Goal: Task Accomplishment & Management: Manage account settings

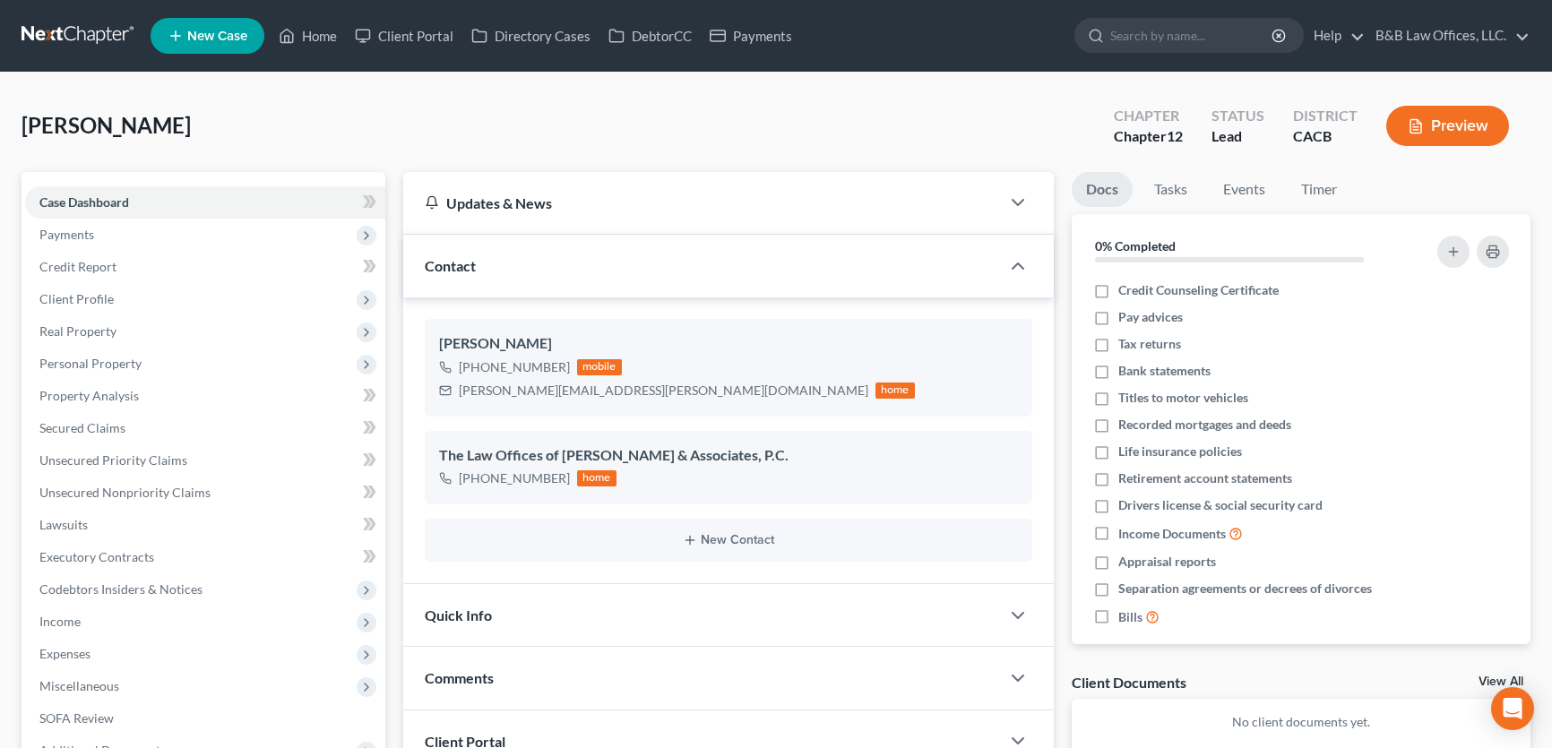
scroll to position [162, 0]
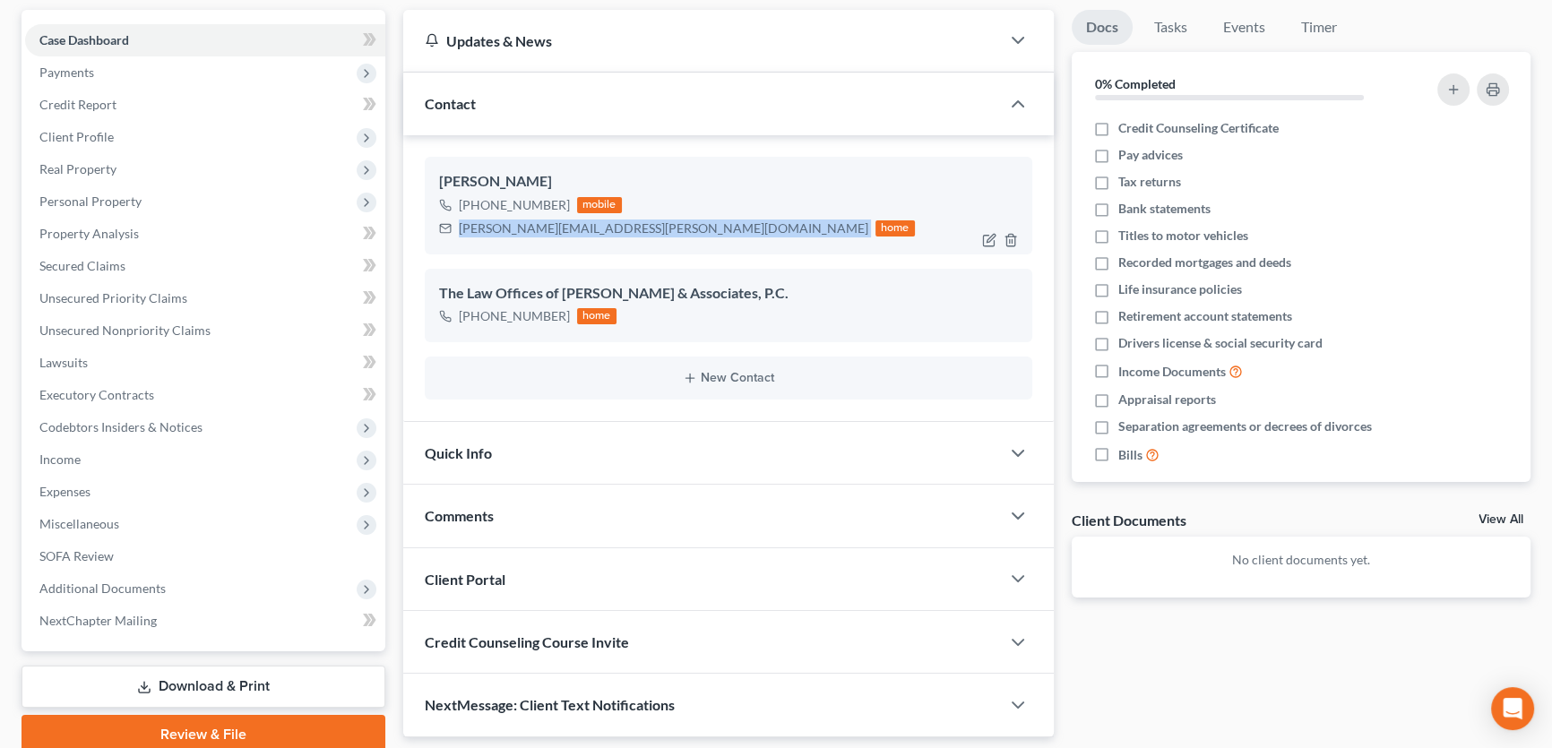
drag, startPoint x: 457, startPoint y: 228, endPoint x: 644, endPoint y: 240, distance: 187.8
click at [644, 240] on div "John Kleinschmidt +1 (661) 492-2690 mobile johnny.kleinschmidt@gmail.com home" at bounding box center [729, 205] width 608 height 97
copy div "johnny.kleinschmidt@gmail.com"
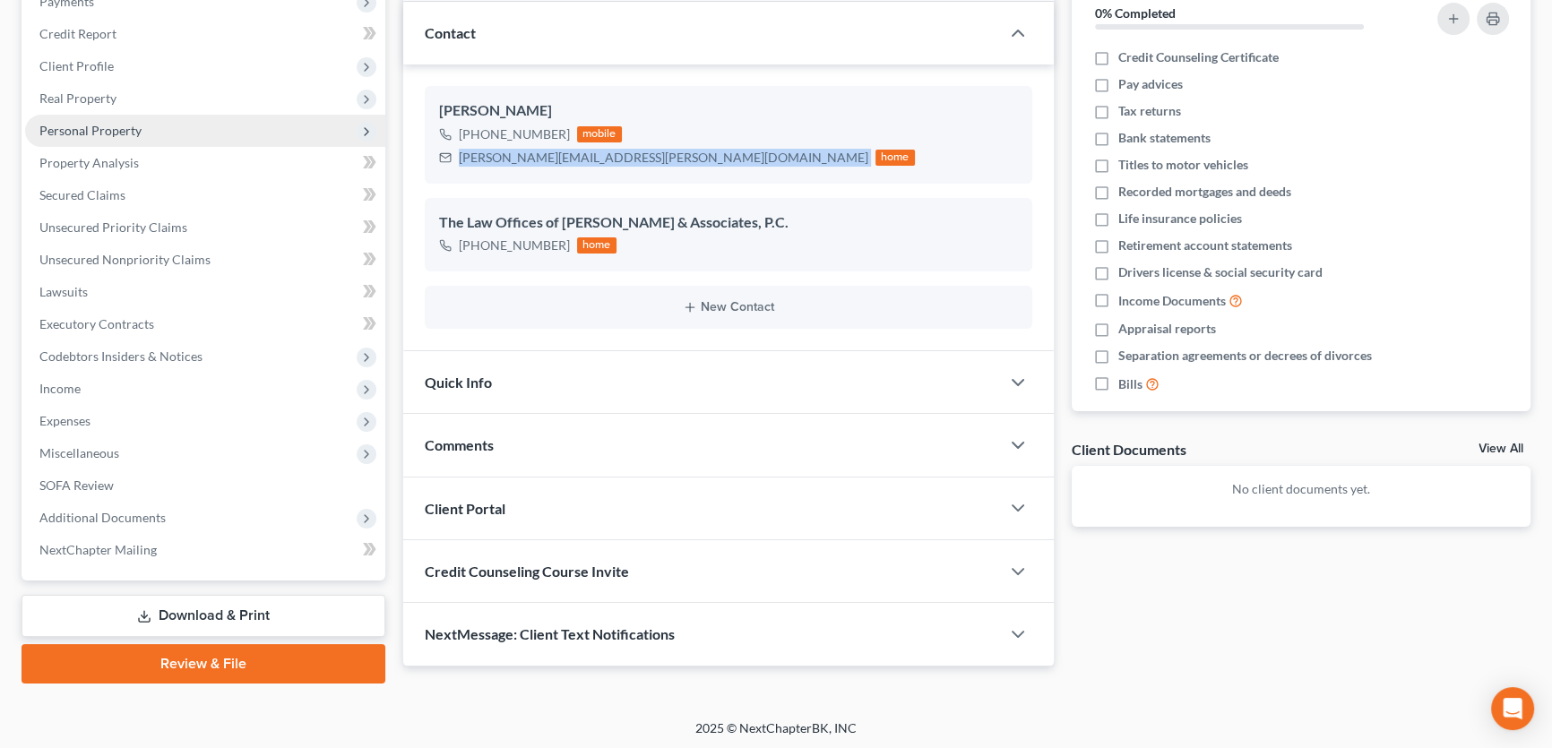
scroll to position [0, 0]
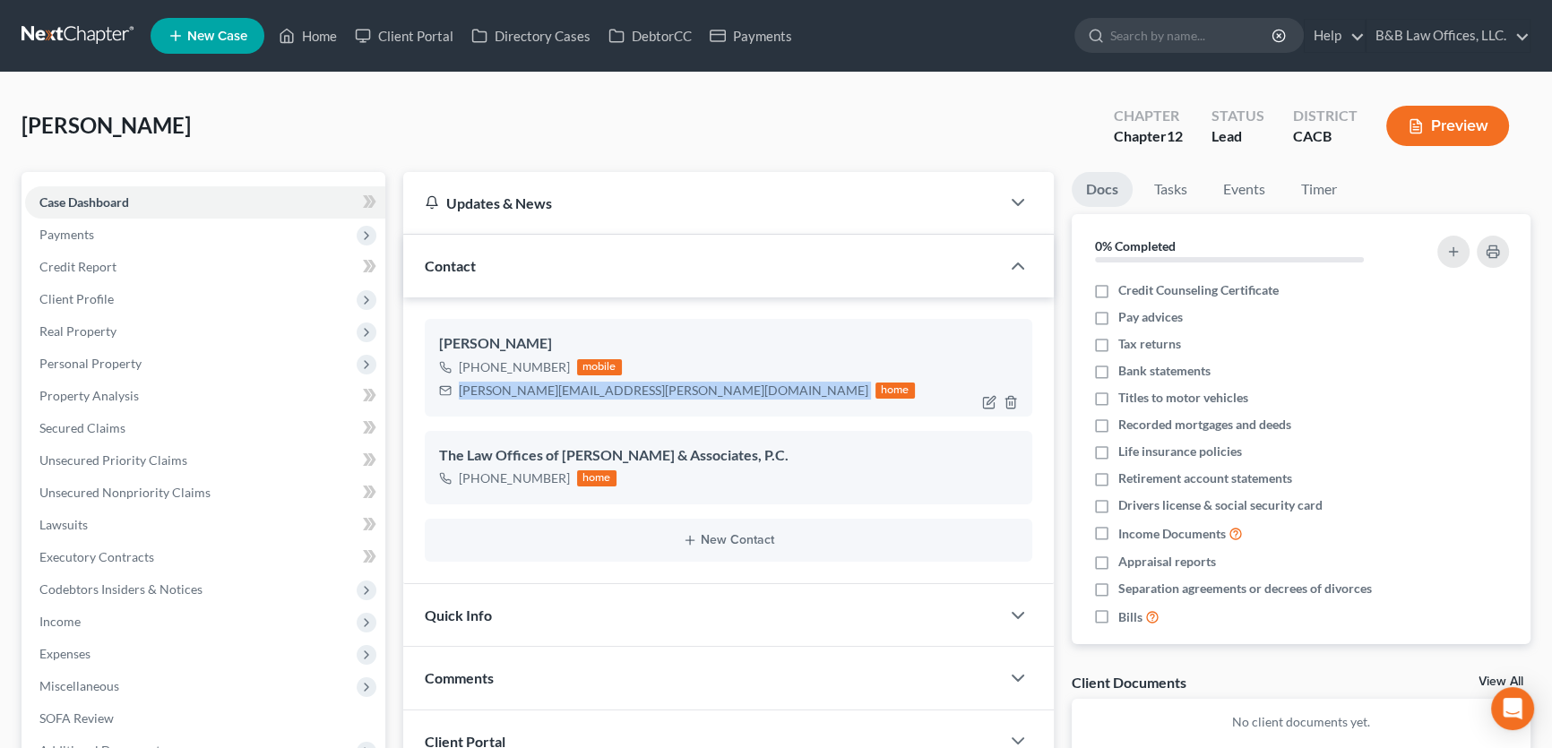
copy div "johnny.kleinschmidt@gmail.com"
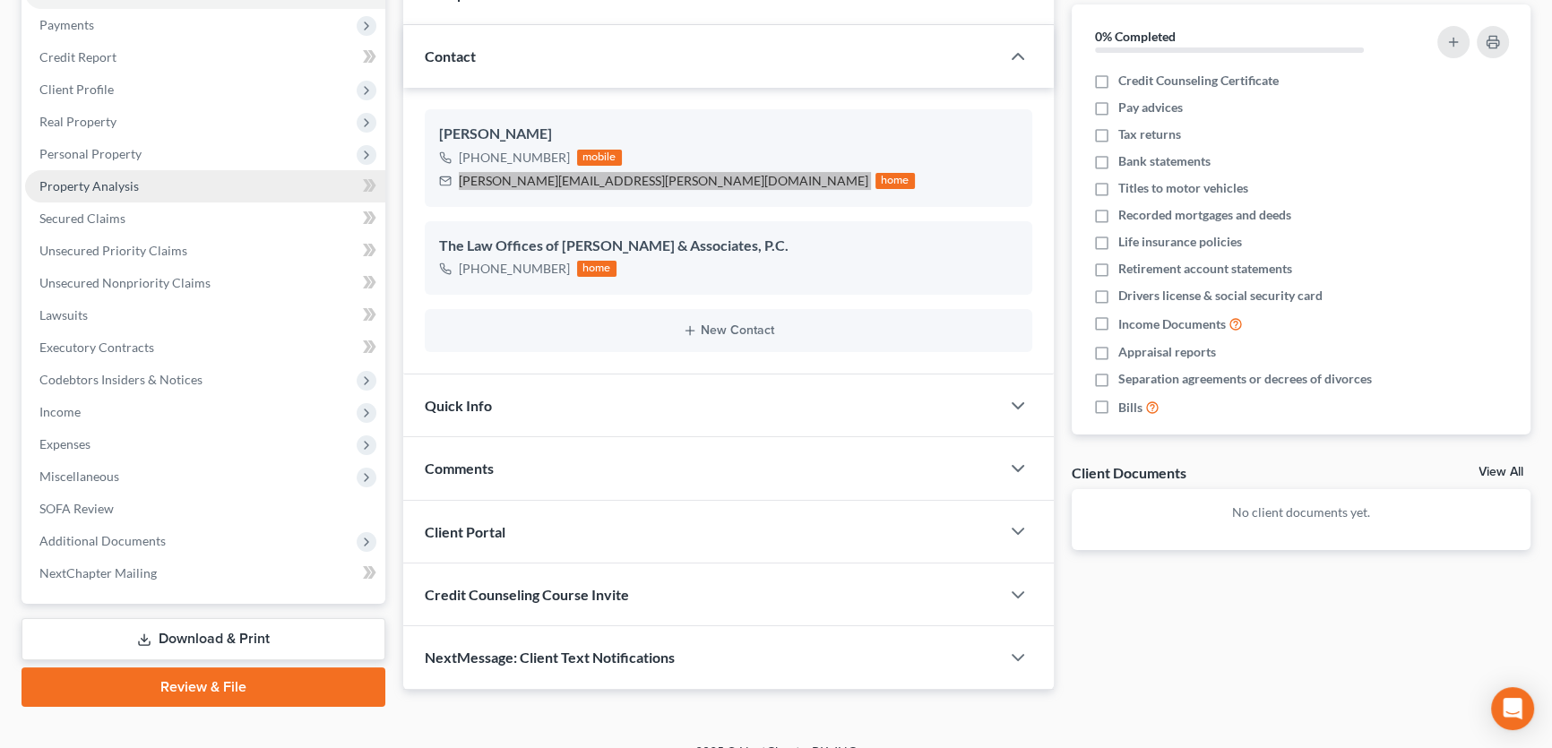
scroll to position [233, 0]
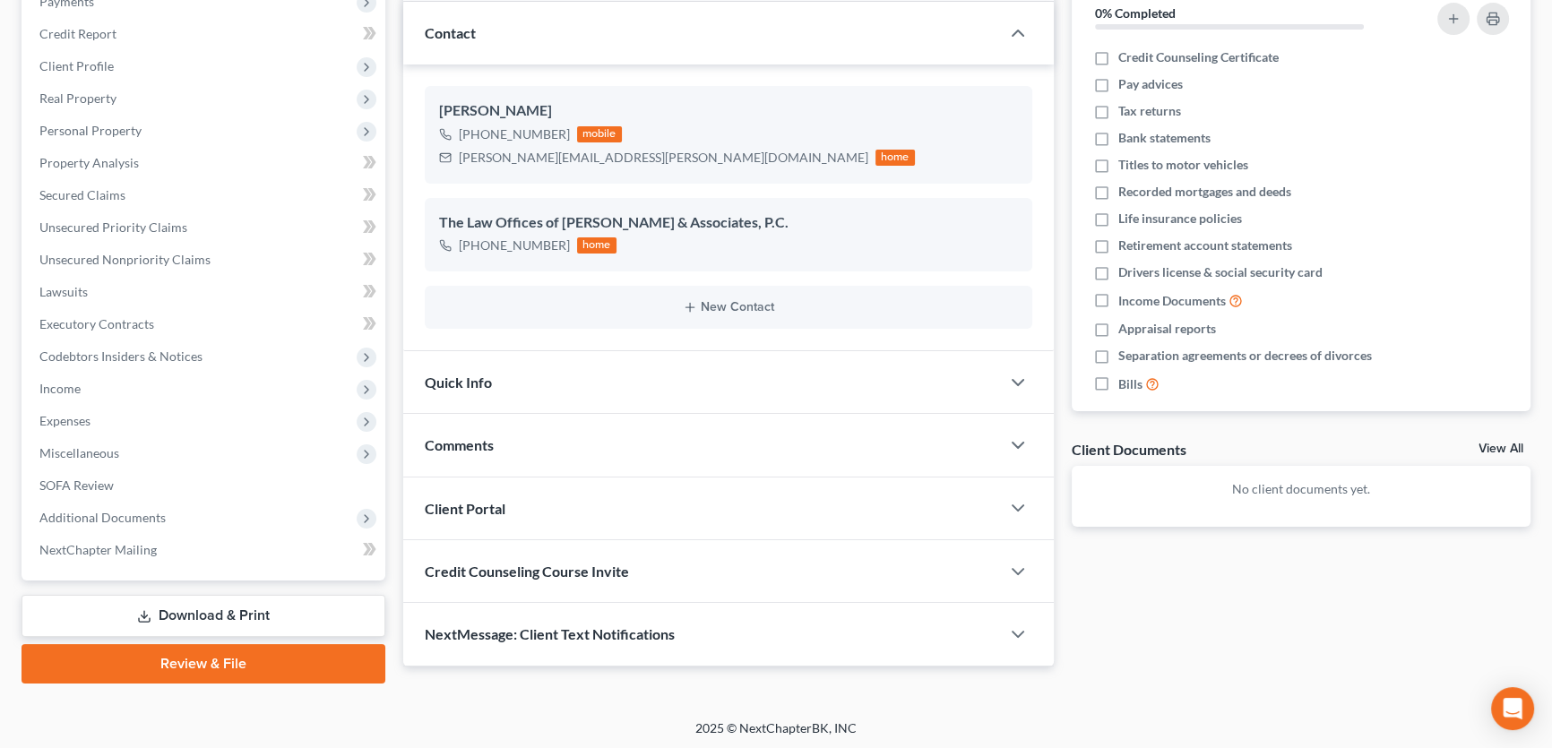
click at [656, 618] on div "NextMessage: Client Text Notifications" at bounding box center [701, 634] width 597 height 62
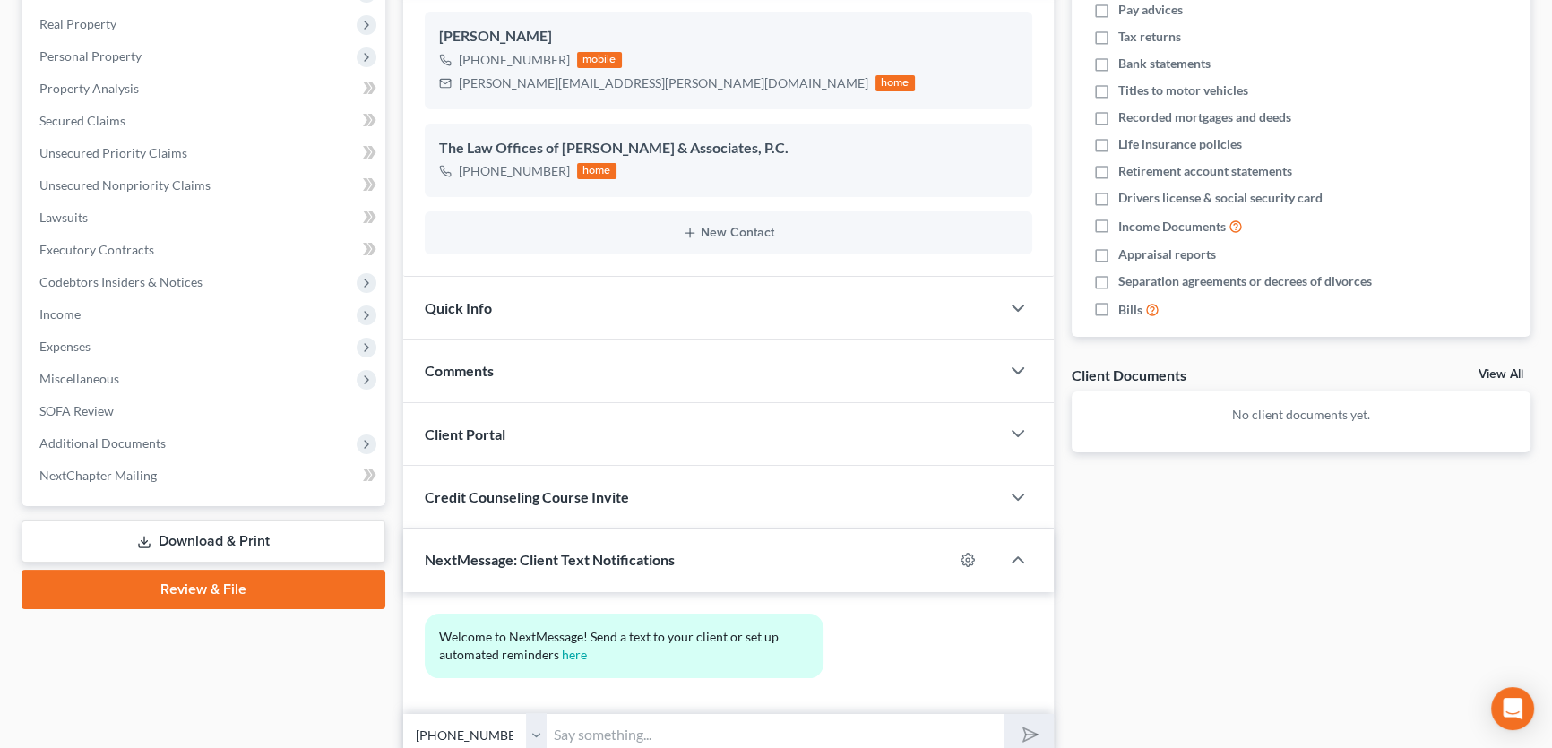
scroll to position [381, 0]
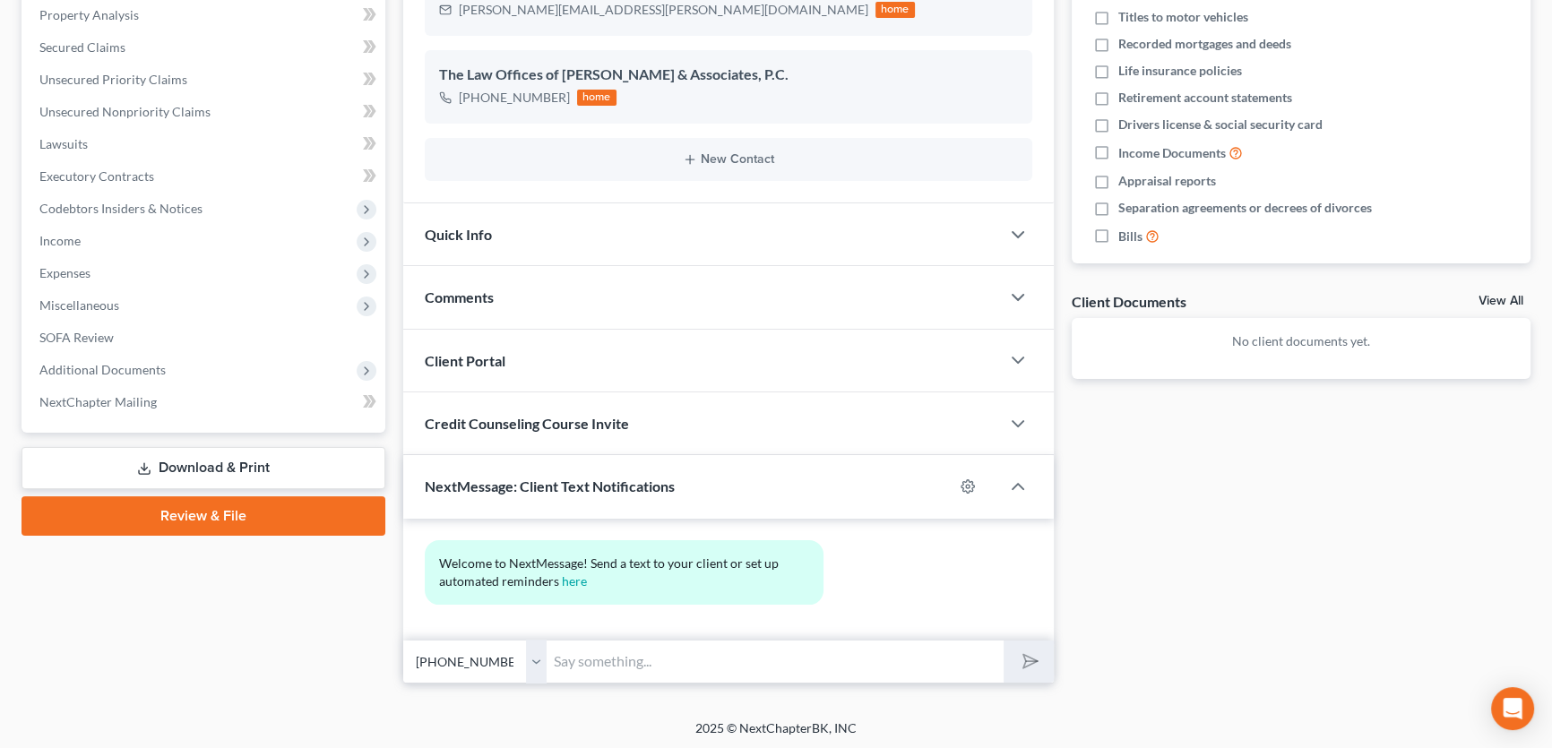
click at [635, 659] on input "text" at bounding box center [775, 662] width 457 height 44
type input "Johnny, this is Phil. You can use this # to text me documents or information."
click at [1004, 641] on button "submit" at bounding box center [1028, 662] width 49 height 42
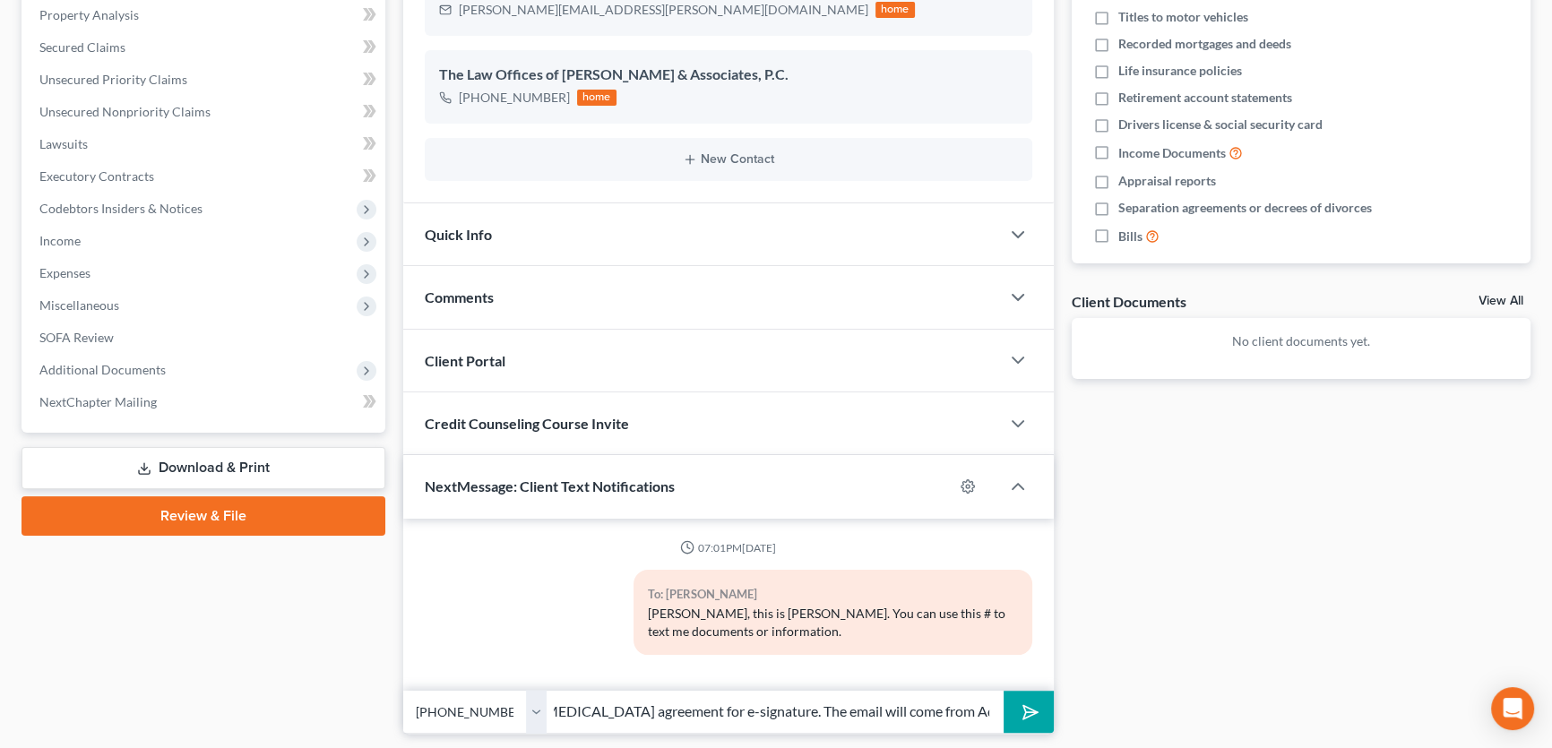
scroll to position [0, 131]
type input "I have emailed the retainer agreement for e-signature. The email will come from…"
click at [1004, 691] on button "submit" at bounding box center [1028, 712] width 49 height 42
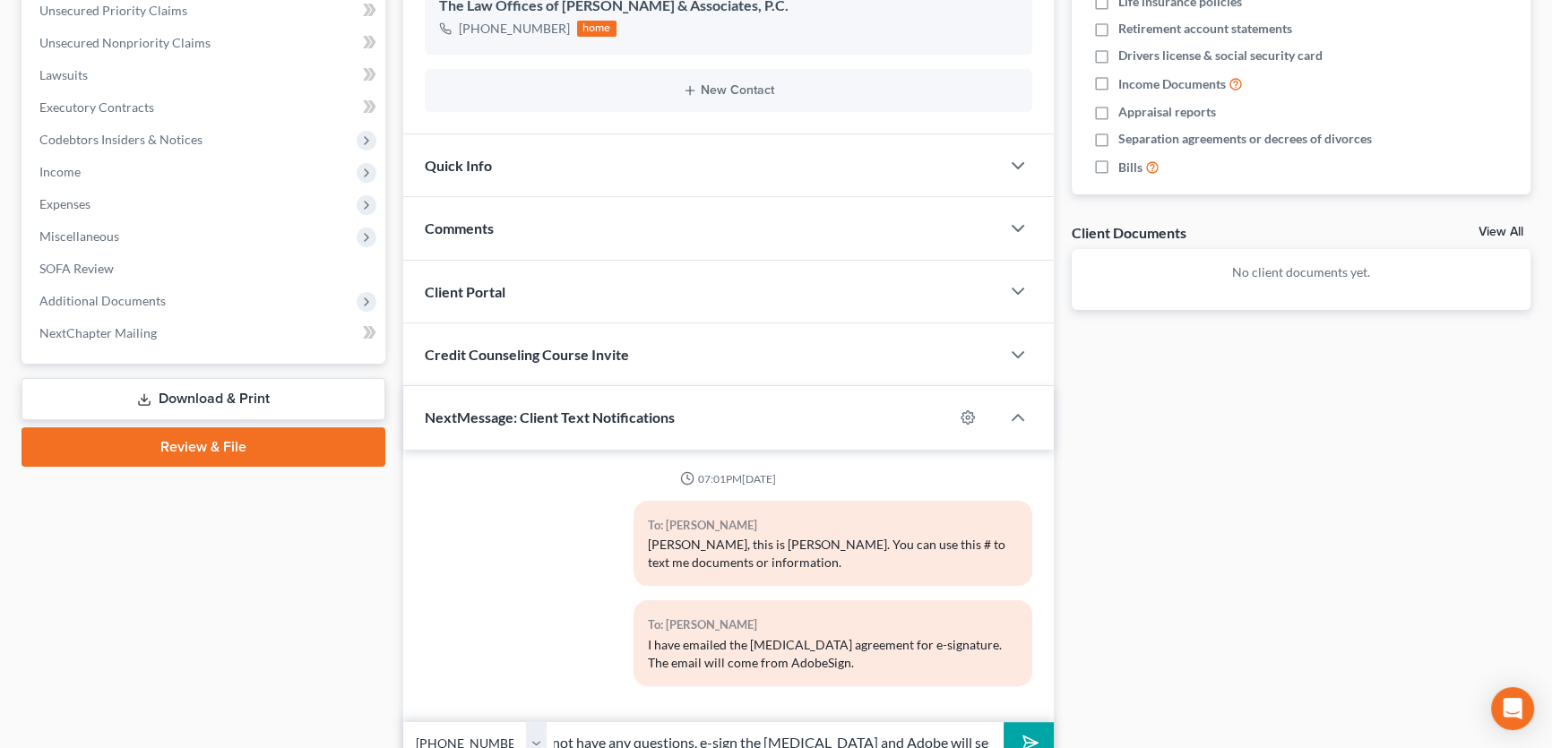
scroll to position [0, 269]
click at [702, 739] on input "Call me if you have any questions. If you do not have any questions, e-sign the…" at bounding box center [775, 744] width 457 height 44
type input "Call me if you have any questions. If you do not have any questions, follow the…"
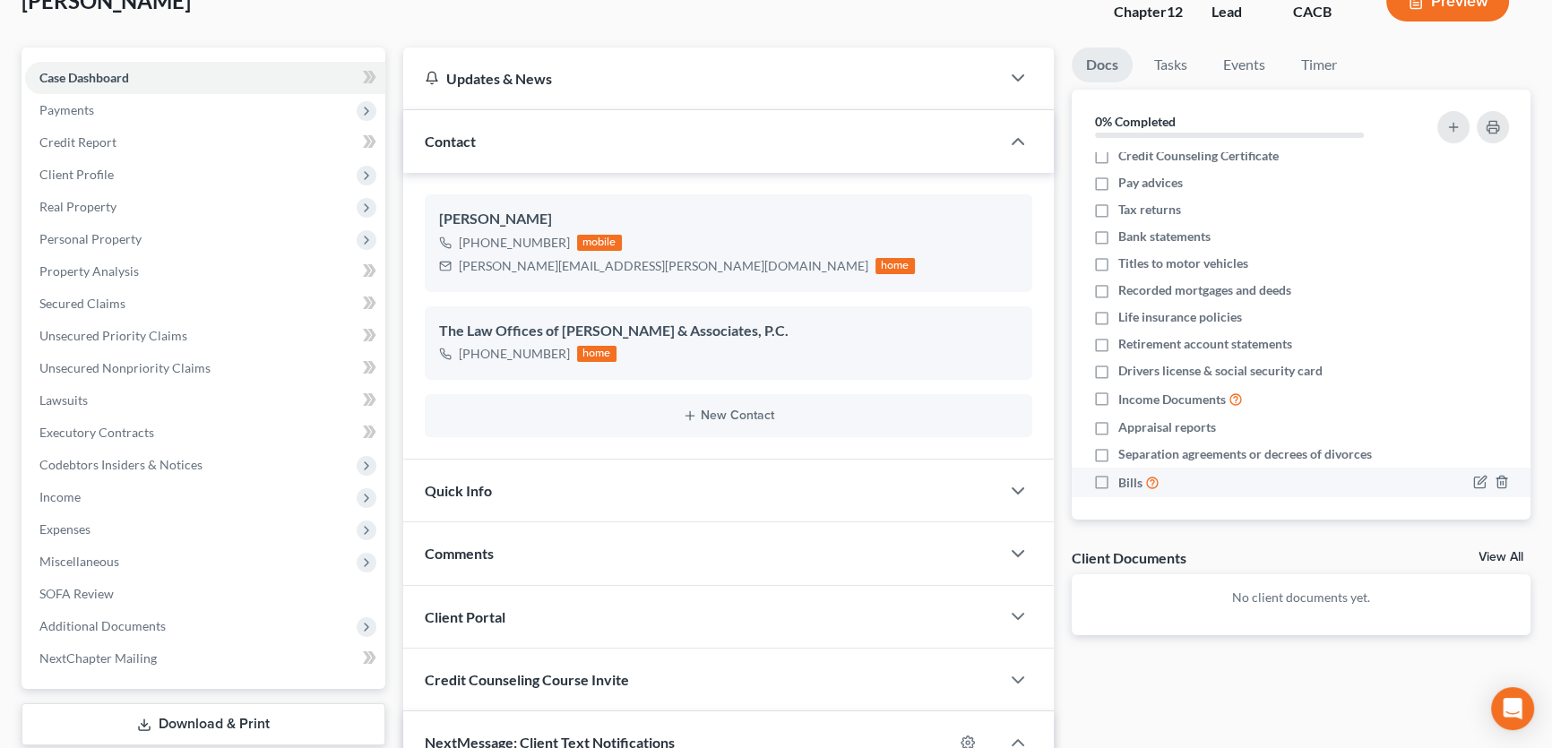
scroll to position [15, 0]
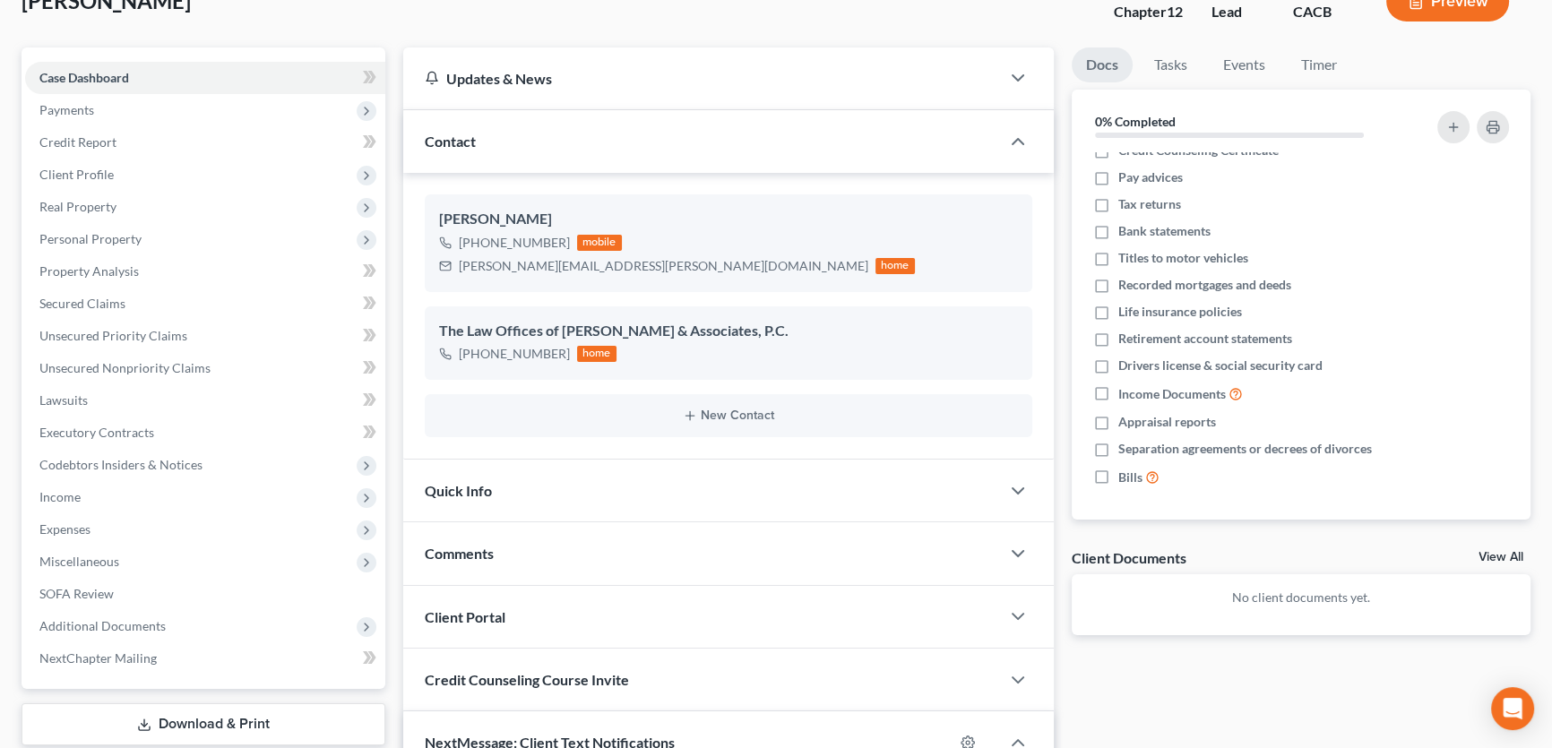
click at [1515, 552] on link "View All" at bounding box center [1501, 557] width 45 height 13
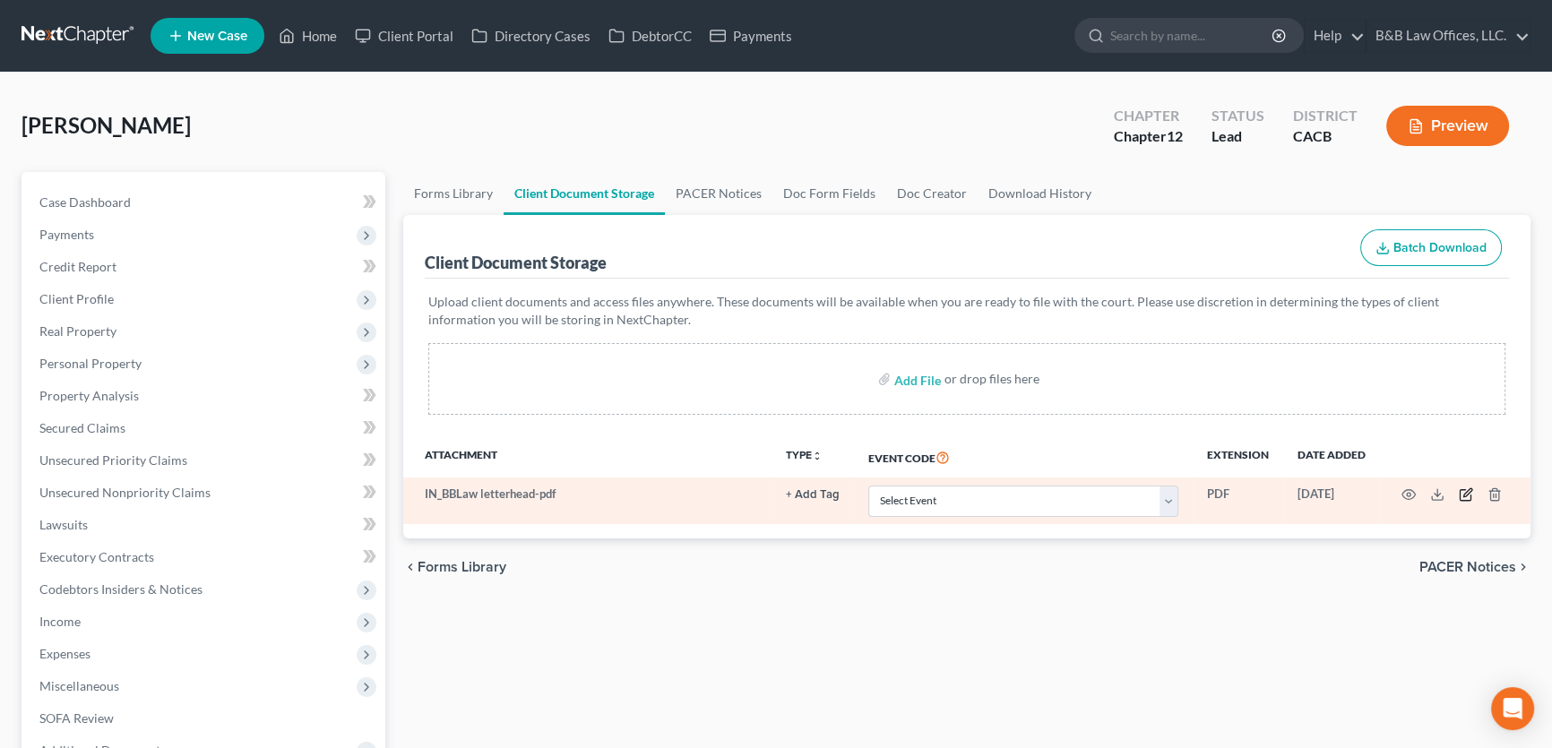
click at [1469, 492] on icon "button" at bounding box center [1468, 493] width 8 height 8
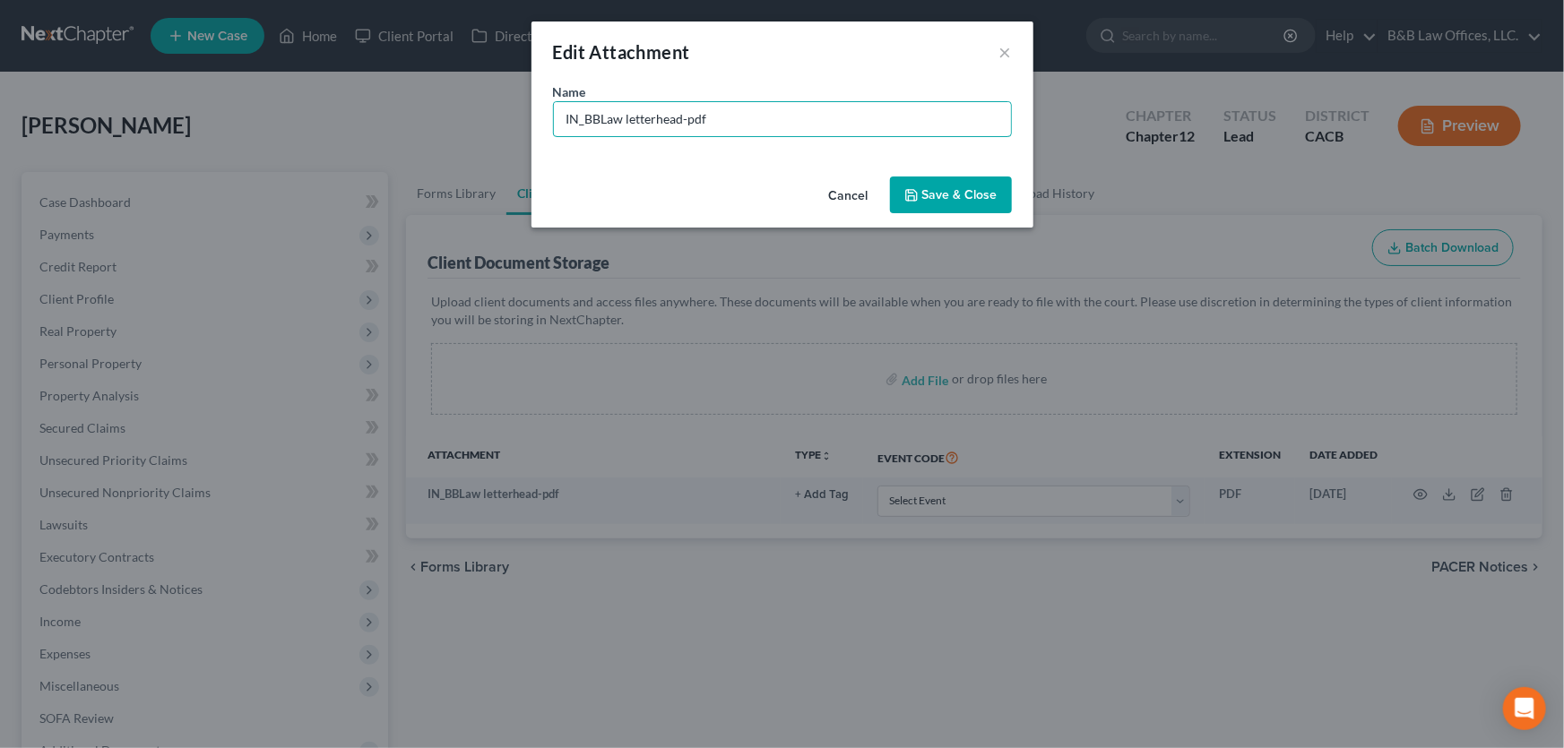
drag, startPoint x: 707, startPoint y: 125, endPoint x: 480, endPoint y: 142, distance: 228.3
click at [480, 138] on div "Edit Attachment × Name * IN_BBLaw letterhead-pdf Cancel Save & Close" at bounding box center [782, 374] width 1564 height 748
click at [606, 121] on input "Retaine-not signed" at bounding box center [782, 119] width 457 height 34
type input "Retainer-not signed"
click at [913, 198] on icon "button" at bounding box center [911, 195] width 14 height 14
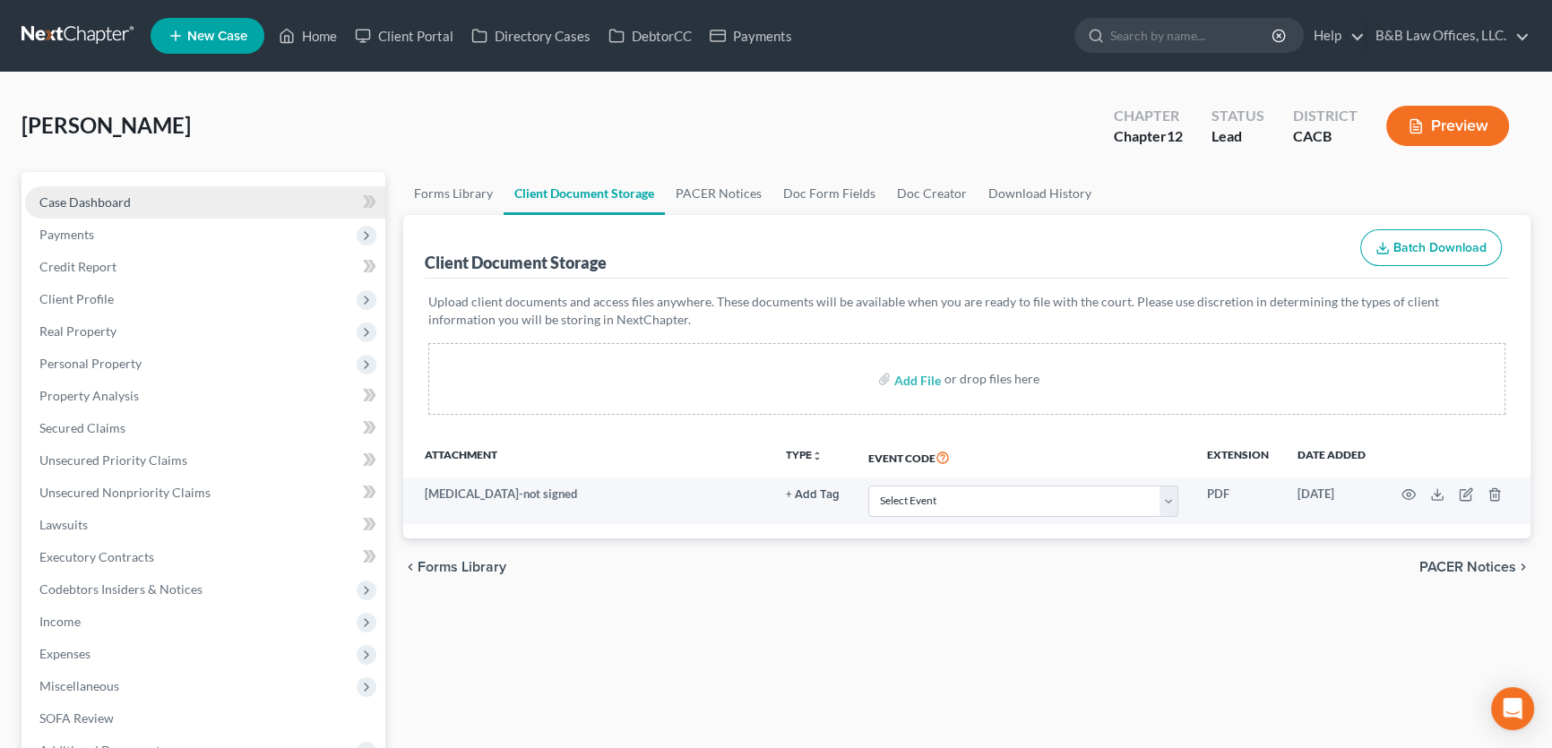
click at [63, 205] on span "Case Dashboard" at bounding box center [84, 202] width 91 height 15
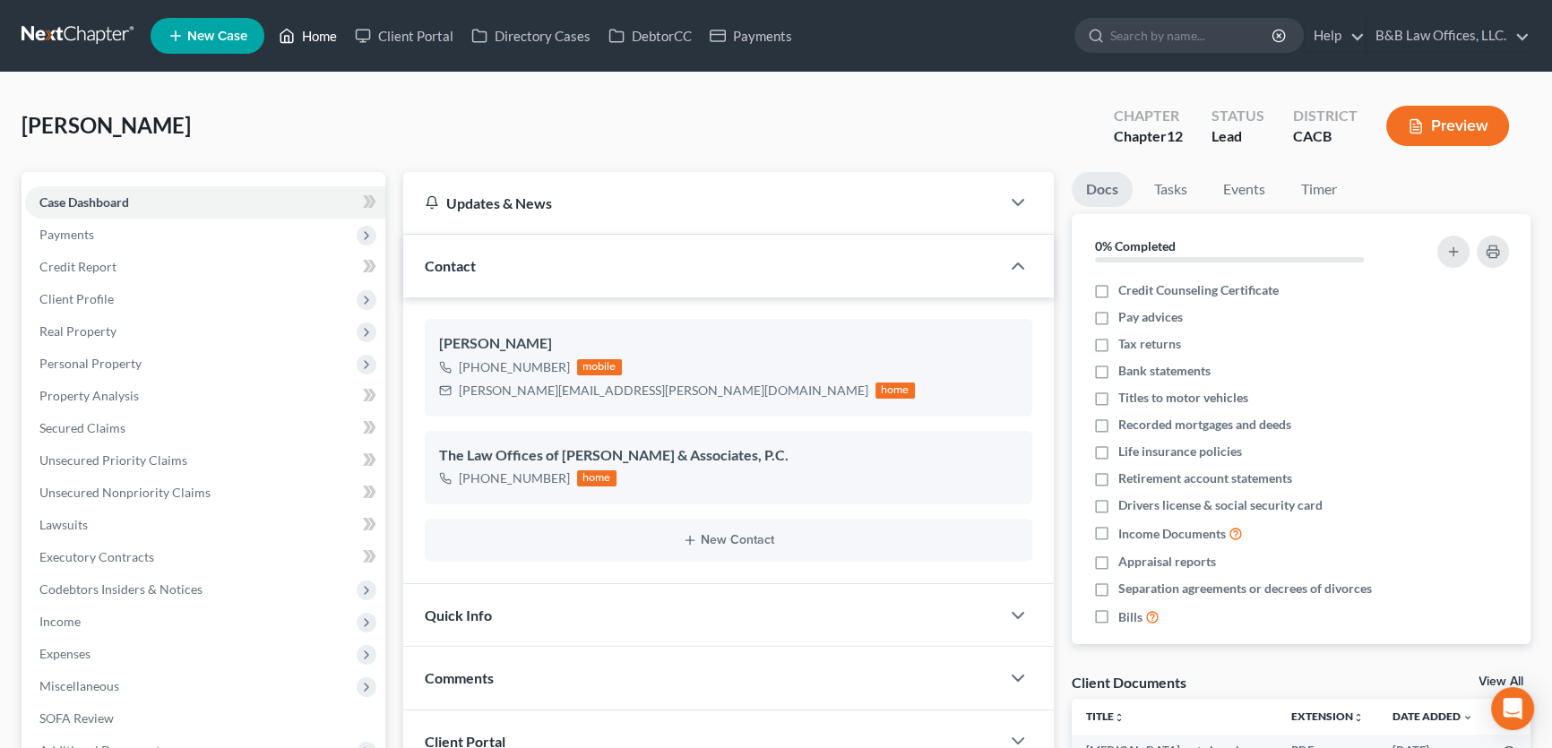
click at [324, 41] on link "Home" at bounding box center [308, 36] width 76 height 32
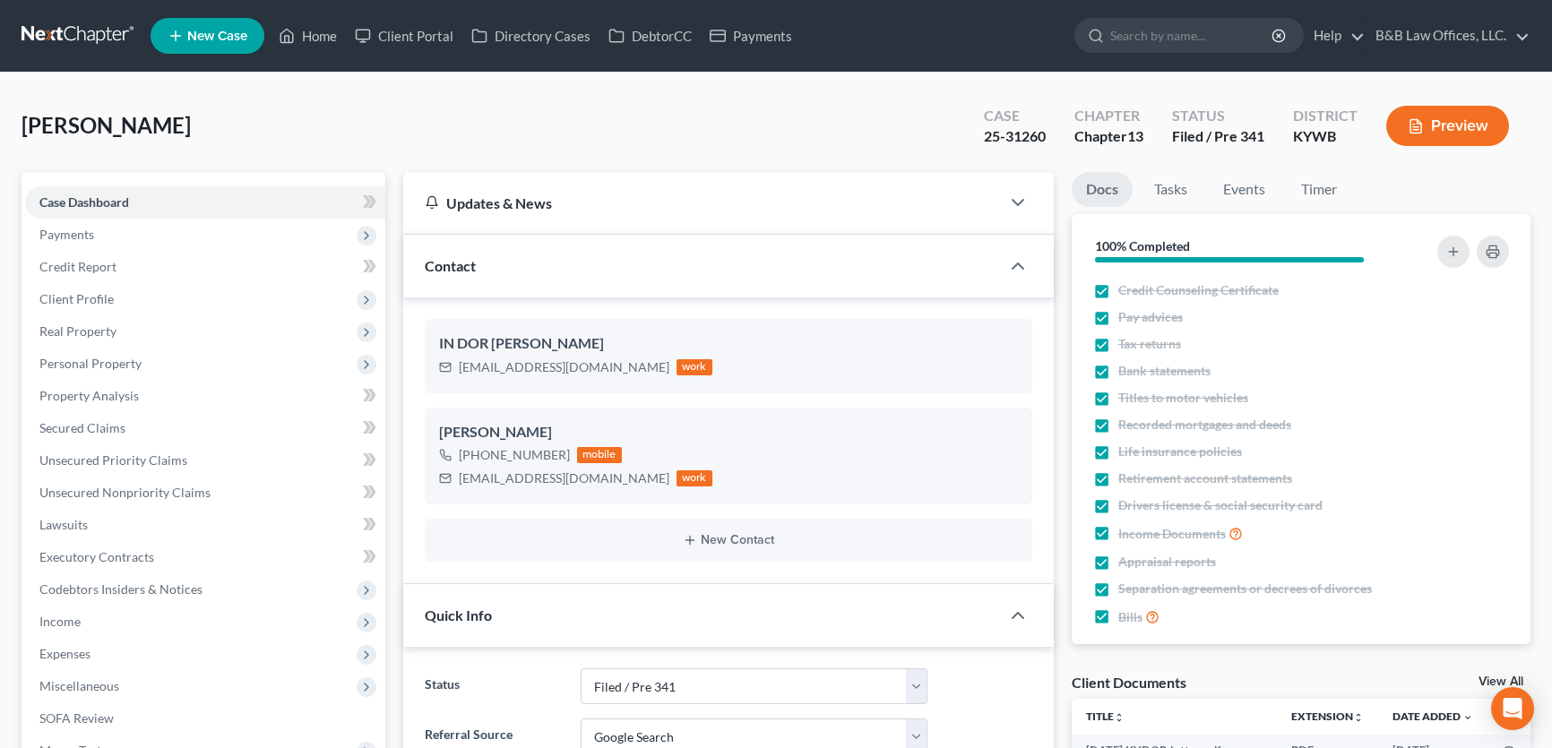
select select "7"
select select "4"
select select "0"
select select "7"
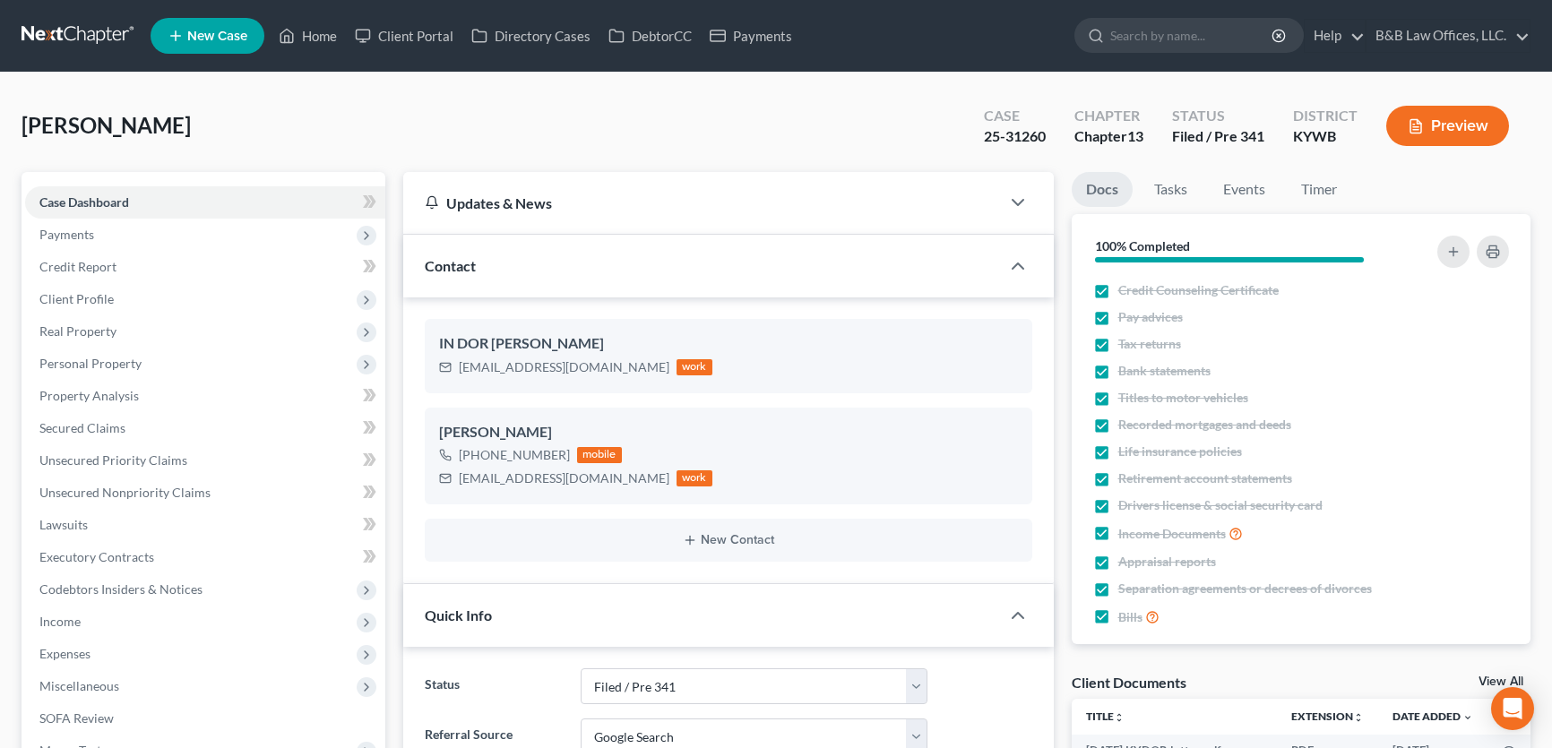
select select "4"
select select "0"
